Goal: Navigation & Orientation: Find specific page/section

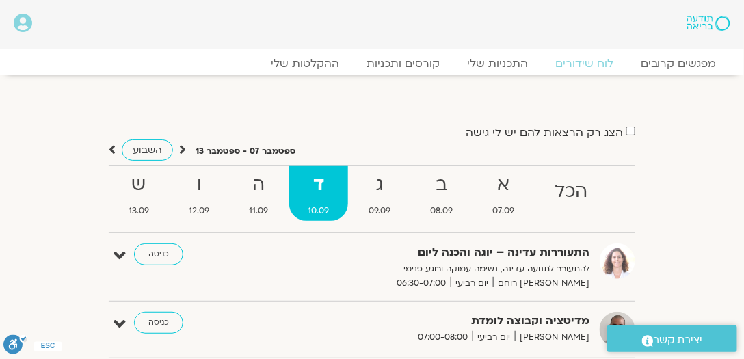
click at [0, 3] on div "Main Menu אזור אישי הזמנות התנתקות פרטי המורה הוספת אירוע" at bounding box center [301, 24] width 602 height 49
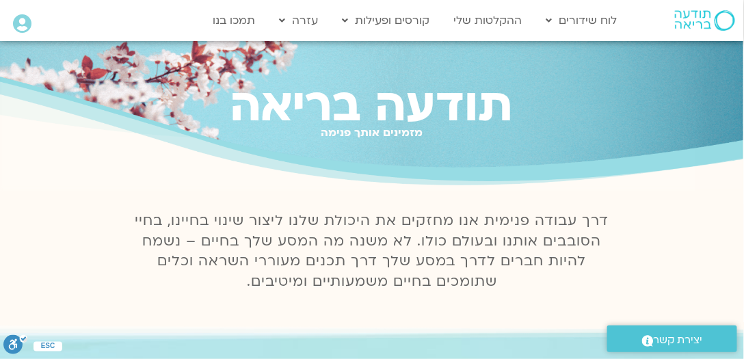
click at [21, 21] on icon at bounding box center [22, 23] width 18 height 19
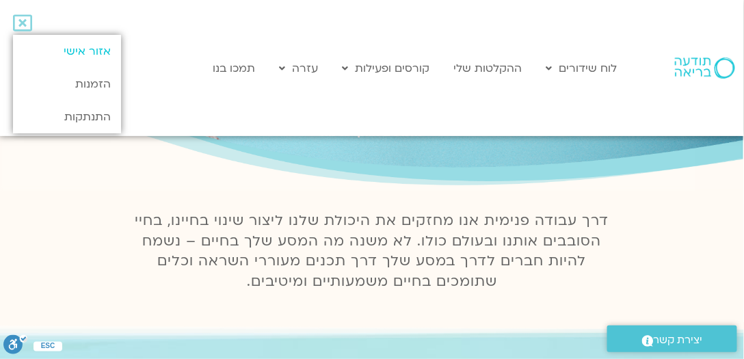
click at [98, 49] on link "אזור אישי" at bounding box center [67, 51] width 108 height 33
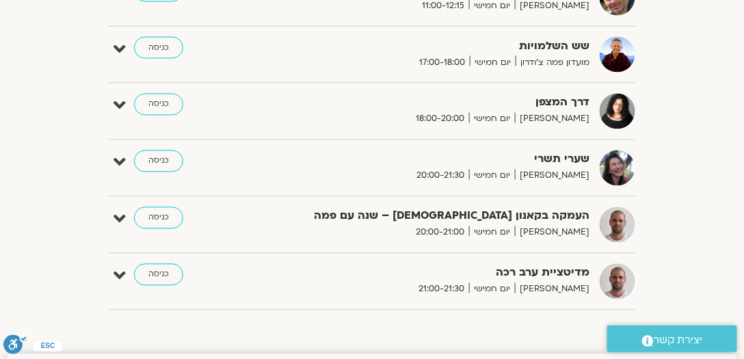
scroll to position [569, 0]
